Goal: Communication & Community: Answer question/provide support

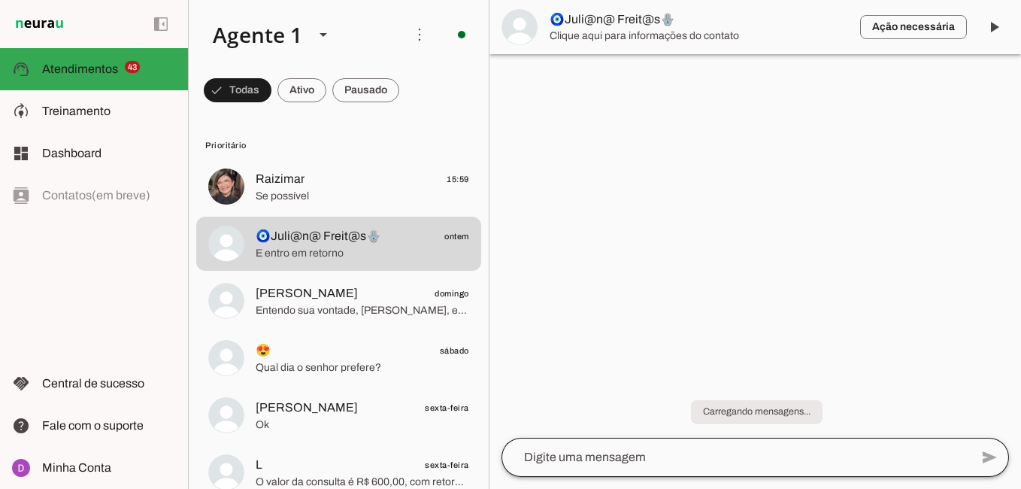
click at [606, 446] on div at bounding box center [735, 456] width 468 height 39
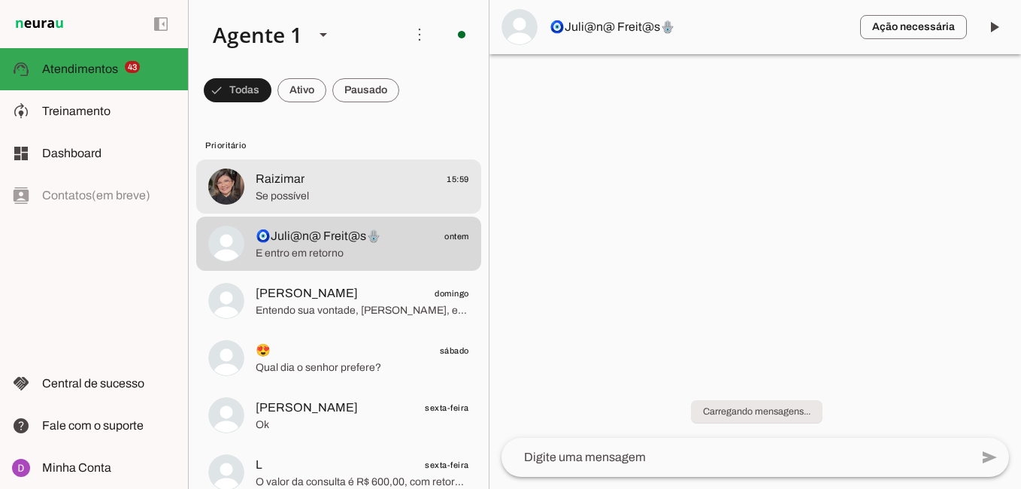
click at [275, 175] on span "Raizimar" at bounding box center [280, 179] width 49 height 18
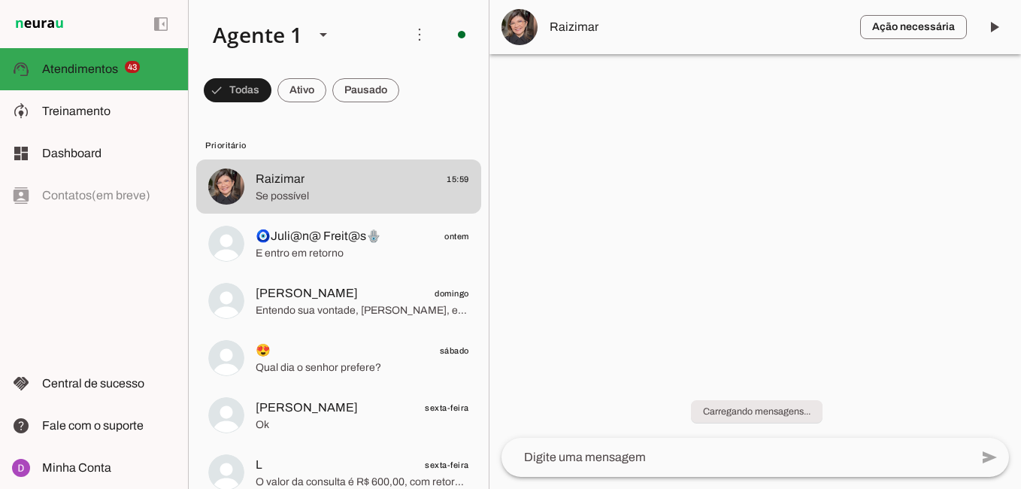
click at [737, 343] on div at bounding box center [754, 244] width 531 height 489
click at [582, 36] on md-item "Ação necessária O Agente detectou que uma ação humana é necessária, resolva a q…" at bounding box center [754, 27] width 531 height 54
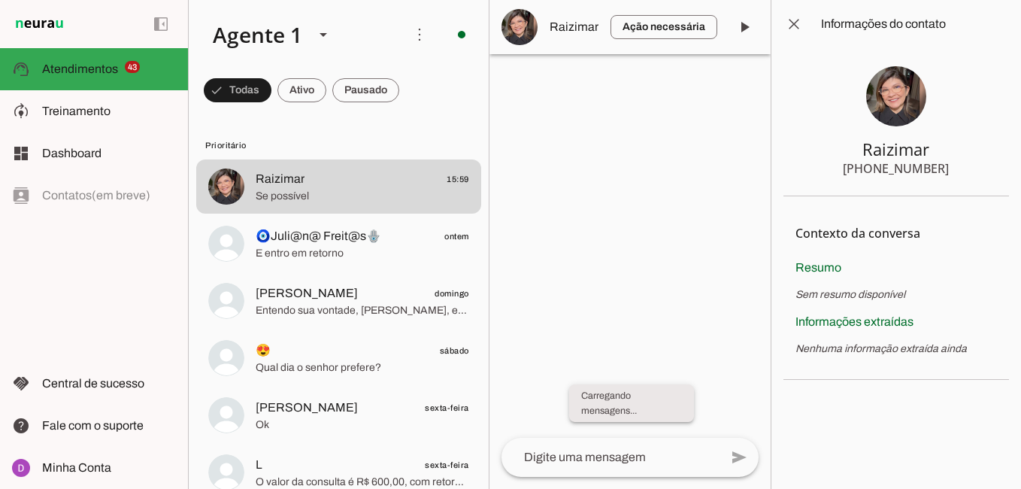
click at [599, 404] on whatsapp-system-message-bubble "Carregando mensagens..." at bounding box center [631, 403] width 125 height 38
click at [802, 29] on span at bounding box center [794, 24] width 36 height 36
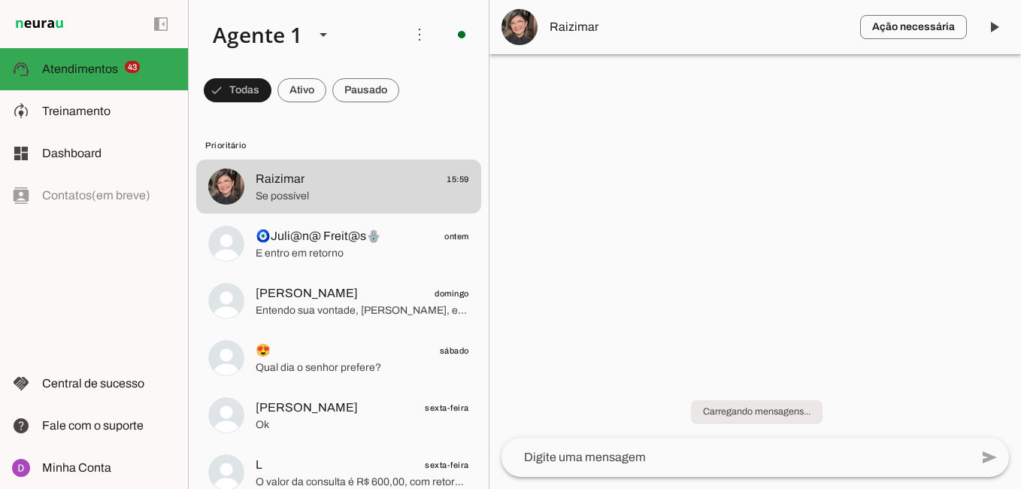
click at [610, 457] on textarea at bounding box center [735, 457] width 468 height 18
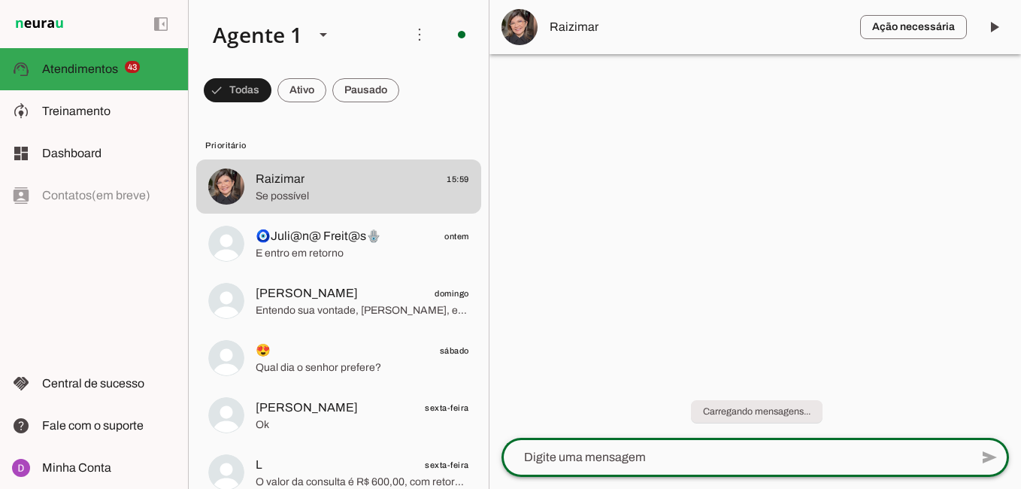
type textarea "E"
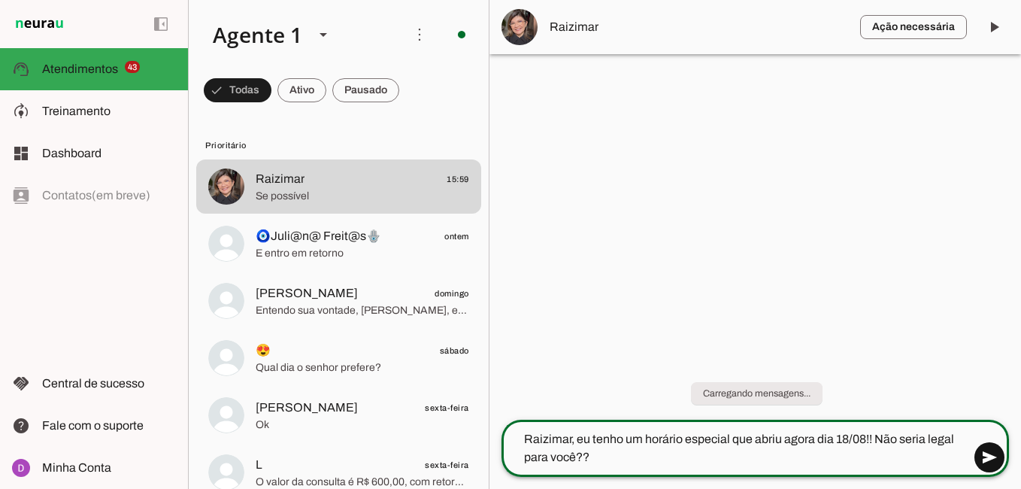
type textarea "Raizimar, eu tenho um horário especial que abriu agora dia 18/08!! Não seria le…"
type md-outlined-text-field "Raizimar, eu tenho um horário especial que abriu agora dia 18/08!! Não seria le…"
click at [979, 456] on span at bounding box center [989, 457] width 36 height 36
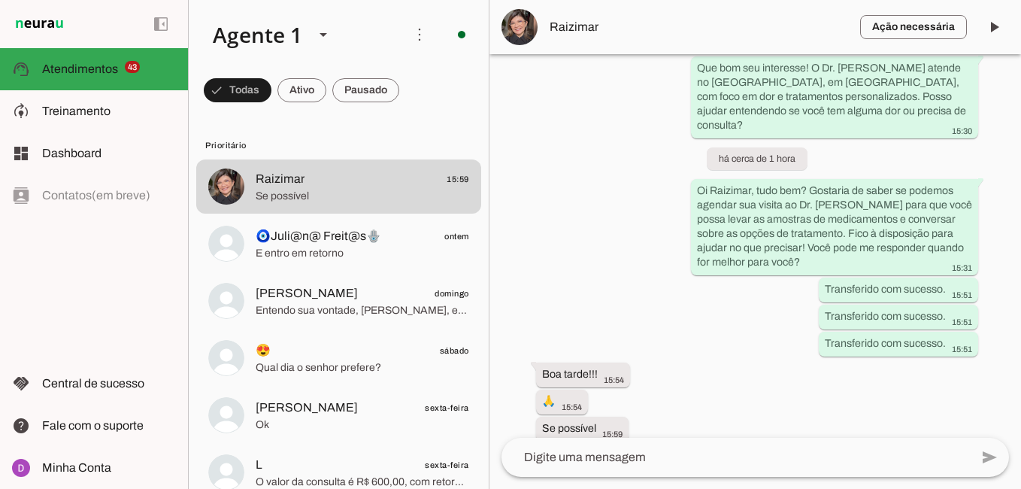
scroll to position [444, 0]
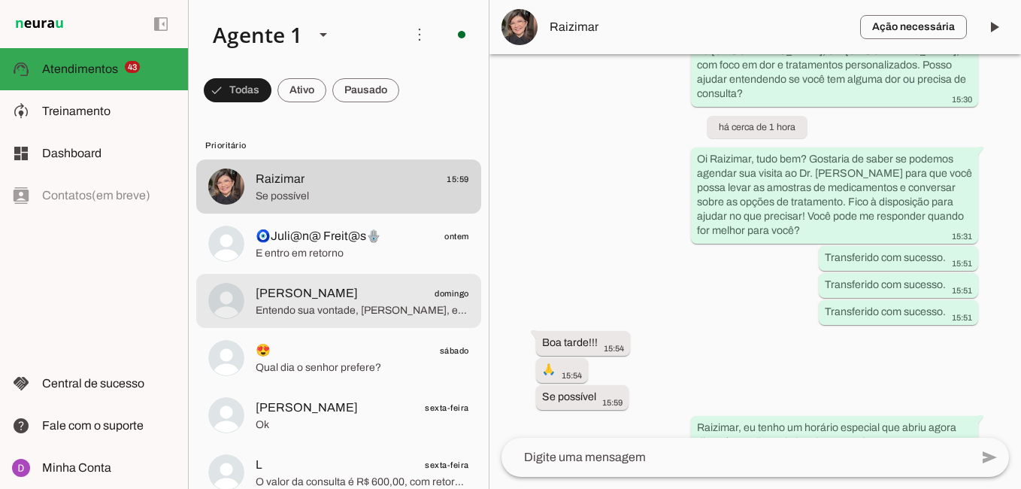
click at [377, 297] on span "[PERSON_NAME] domingo" at bounding box center [362, 293] width 213 height 19
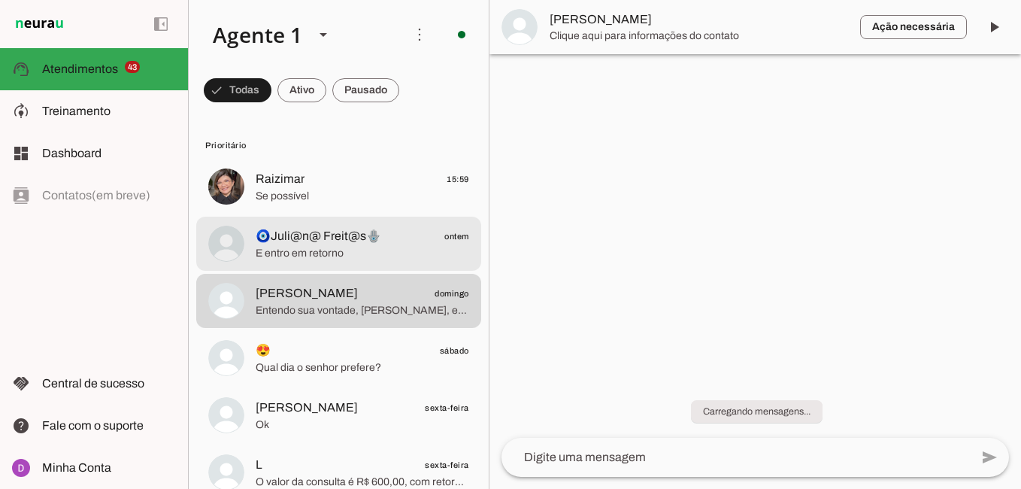
click at [332, 248] on span "E entro em retorno" at bounding box center [362, 253] width 213 height 15
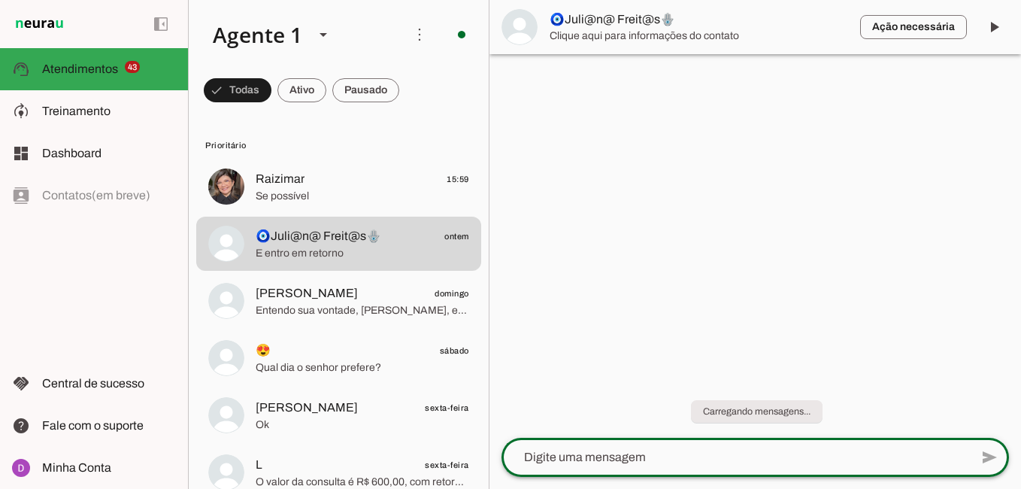
click at [616, 456] on textarea at bounding box center [735, 457] width 468 height 18
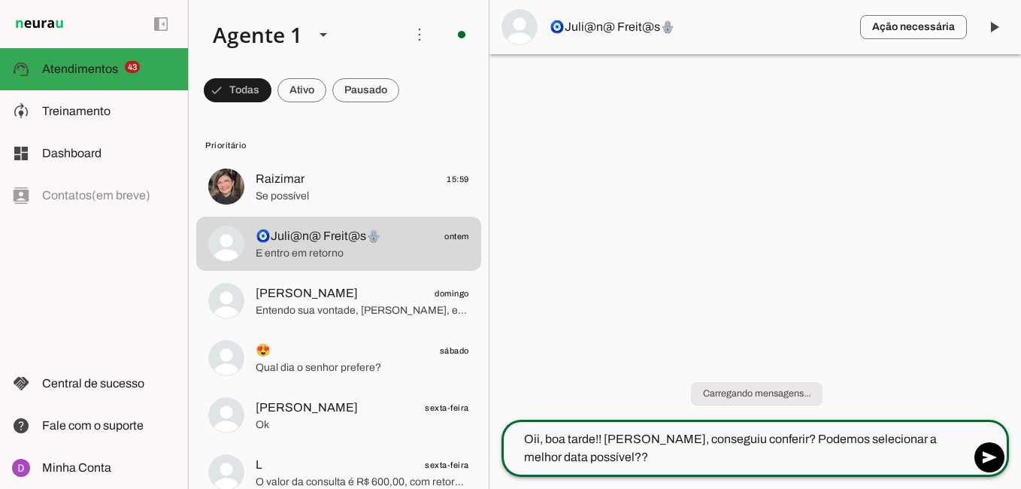
click at [593, 440] on textarea "Oii, boa tarde!! [PERSON_NAME], conseguiu conferir? Podemos selecionar a melhor…" at bounding box center [735, 448] width 468 height 36
click at [682, 441] on textarea "Oii, boa tardee, tudo bem?? !! [PERSON_NAME], conseguiu conferir? Podemos selec…" at bounding box center [735, 448] width 468 height 36
type textarea "Oii, boa tardee, tudo bem?? [PERSON_NAME], conseguiu conferir? Podemos selecion…"
type md-outlined-text-field "Oii, boa tardee, tudo bem?? [PERSON_NAME], conseguiu conferir? Podemos selecion…"
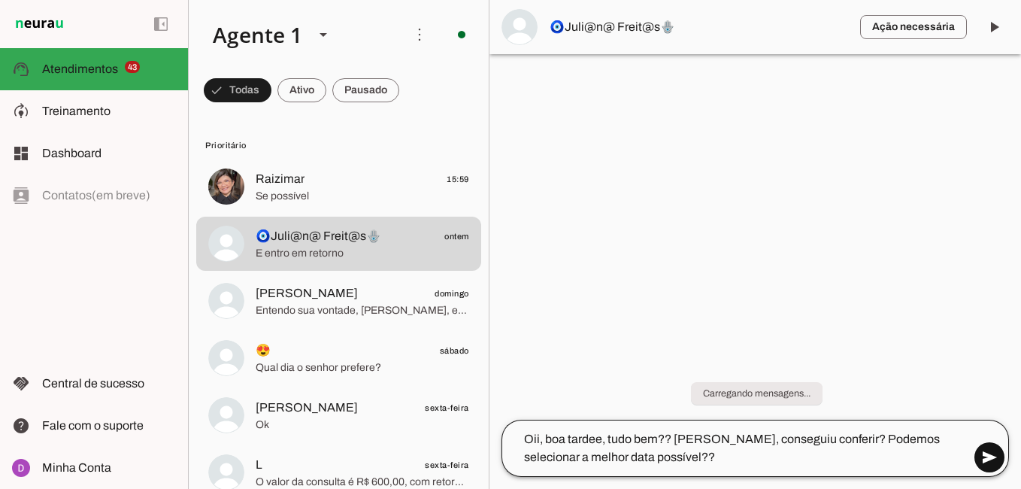
click at [988, 460] on span at bounding box center [989, 457] width 36 height 36
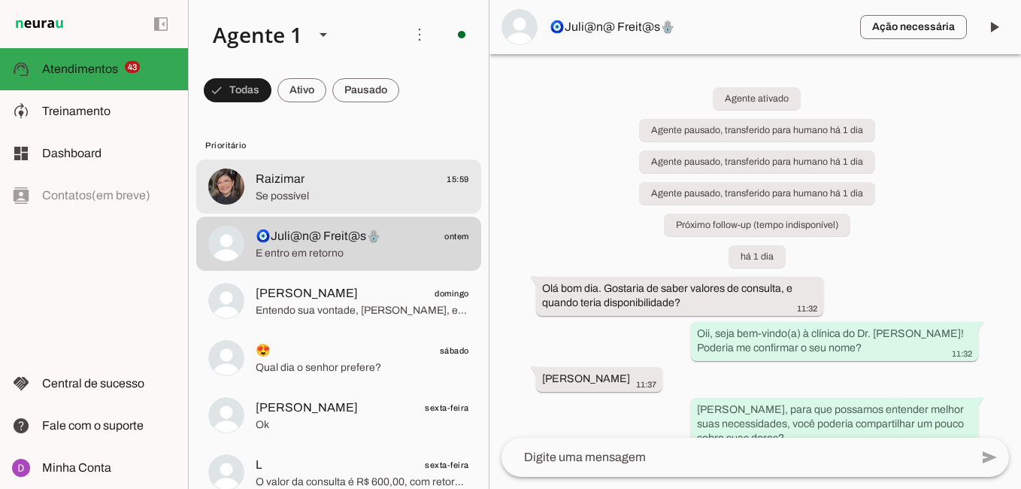
click at [340, 171] on span "Raizimar 15:59" at bounding box center [362, 179] width 213 height 19
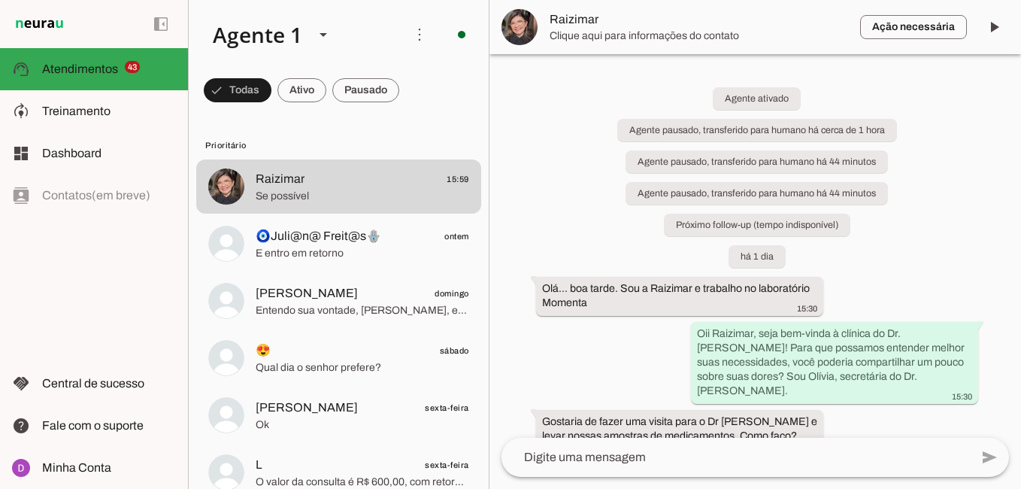
scroll to position [444, 0]
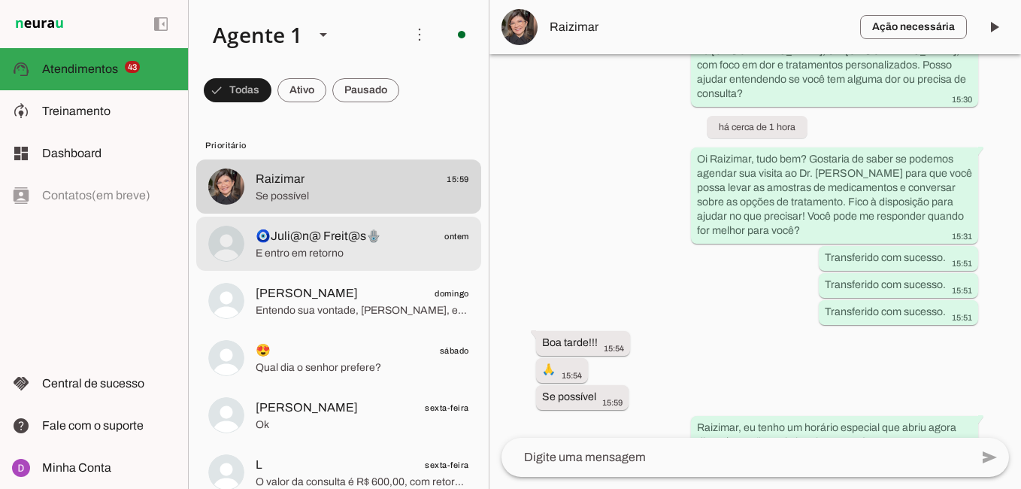
click at [334, 256] on span "E entro em retorno" at bounding box center [362, 253] width 213 height 15
